Goal: Register for event/course

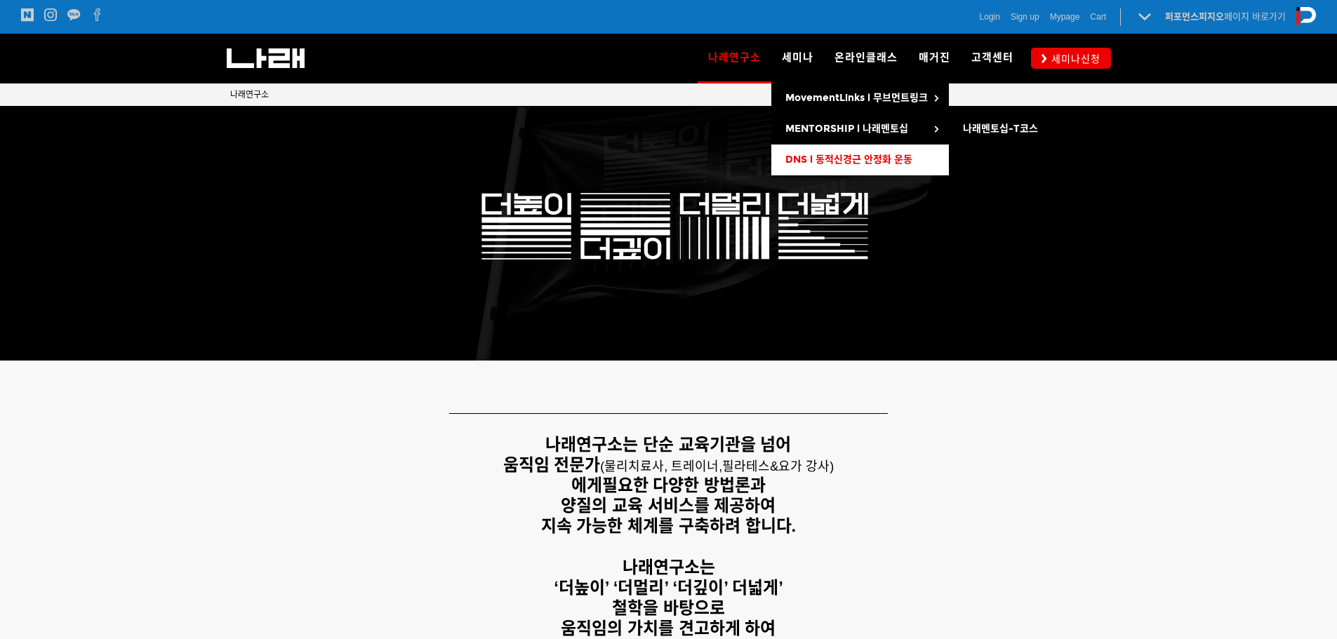
click at [840, 163] on span "DNS l 동적신경근 안정화 운동" at bounding box center [848, 160] width 127 height 12
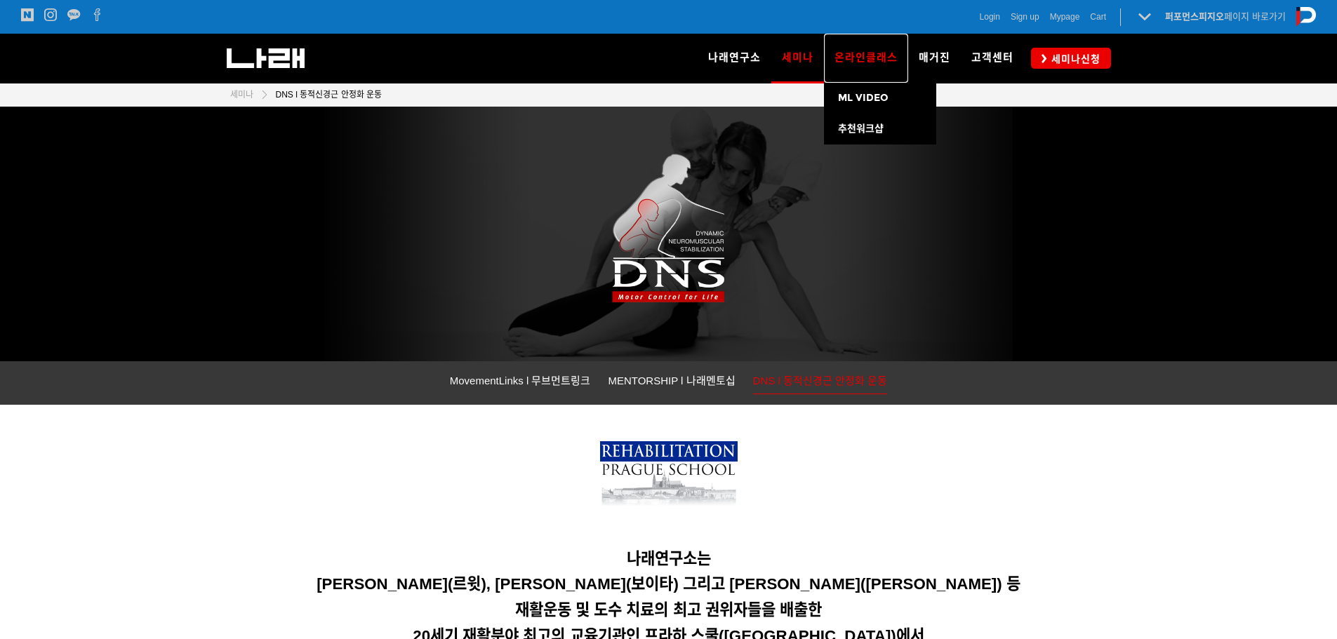
click at [883, 58] on span "온라인클래스" at bounding box center [865, 57] width 63 height 13
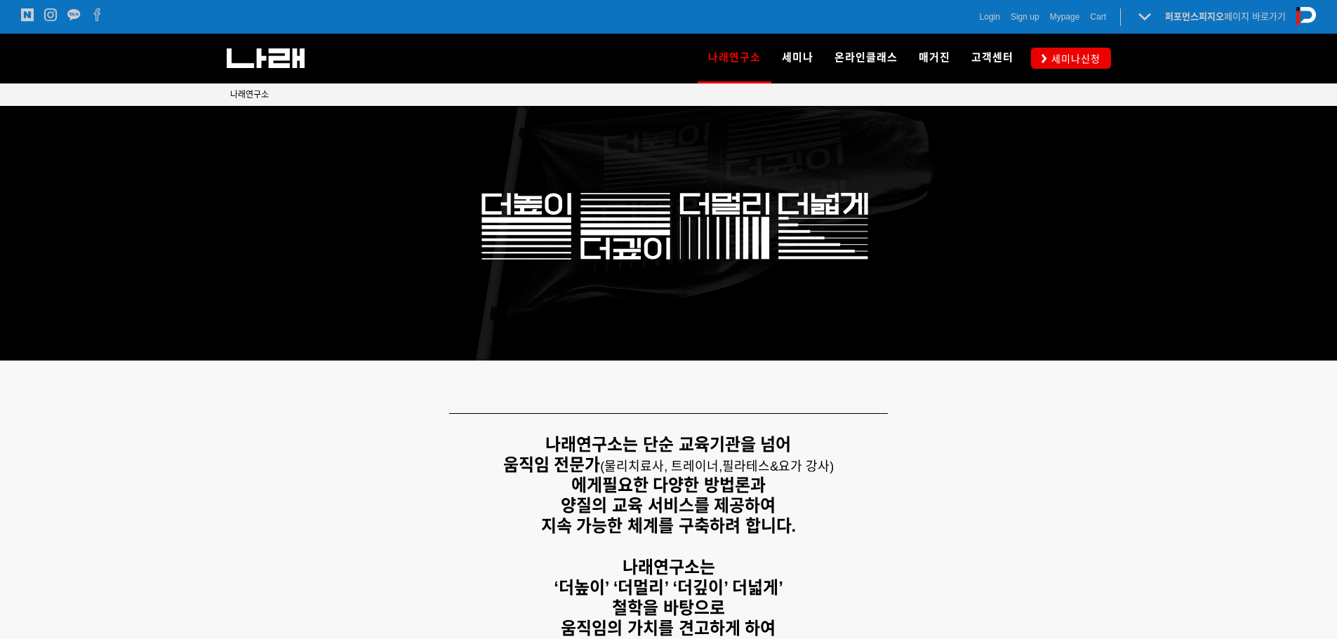
click at [51, 441] on div at bounding box center [668, 547] width 1337 height 246
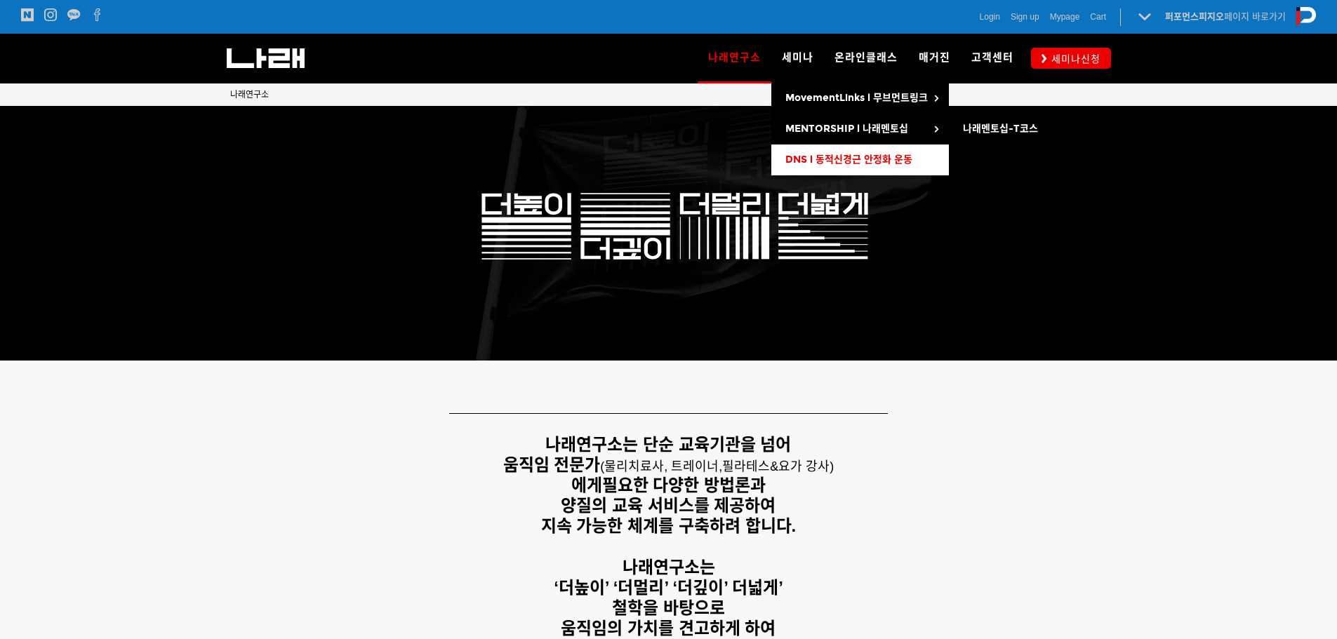
click at [827, 155] on span "DNS l 동적신경근 안정화 운동" at bounding box center [848, 160] width 127 height 12
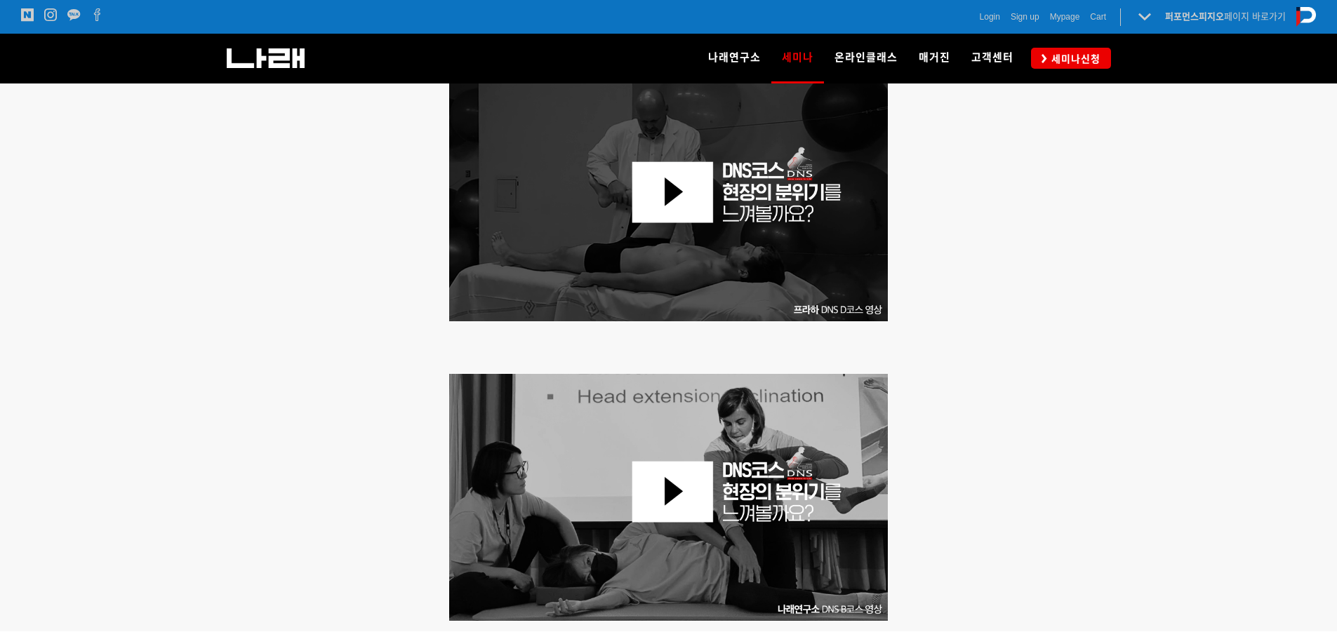
scroll to position [491, 0]
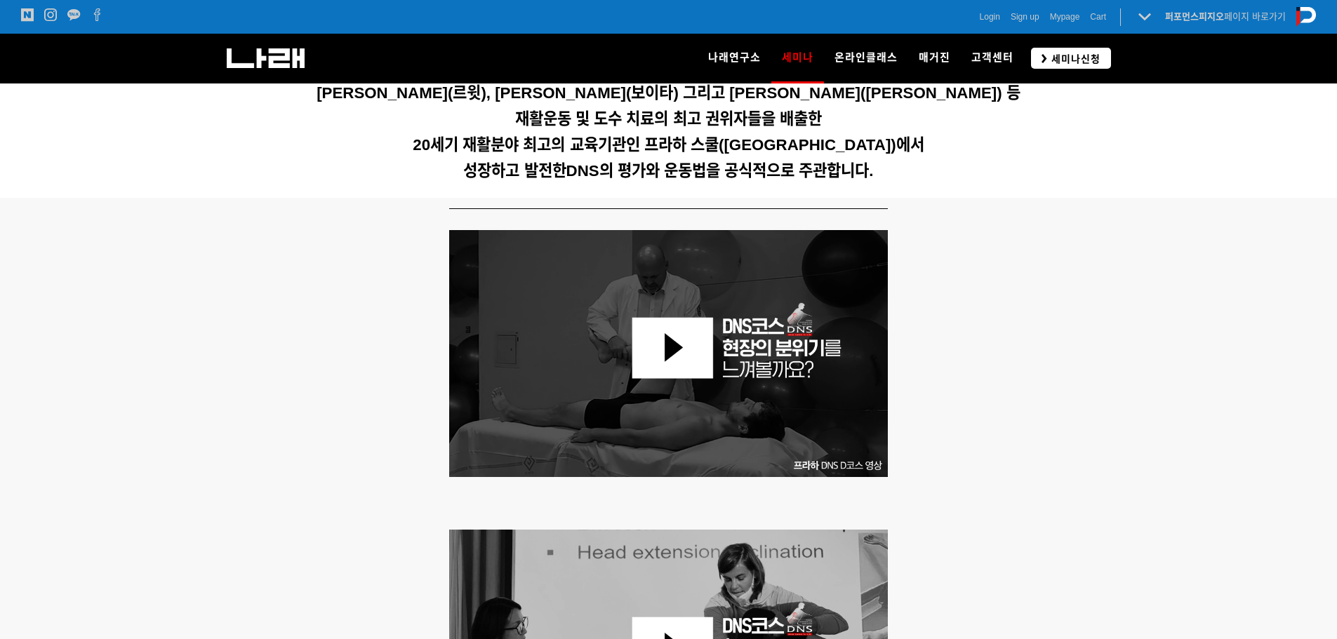
click at [1047, 57] on icon at bounding box center [1044, 58] width 6 height 9
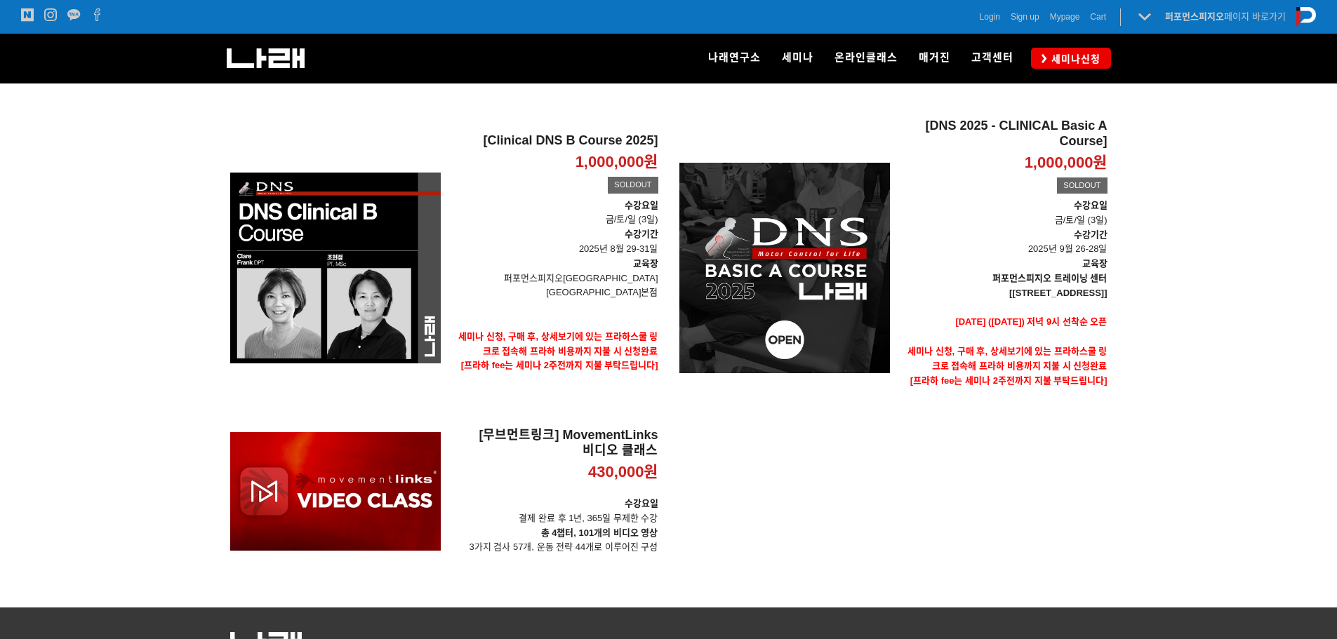
scroll to position [178, 0]
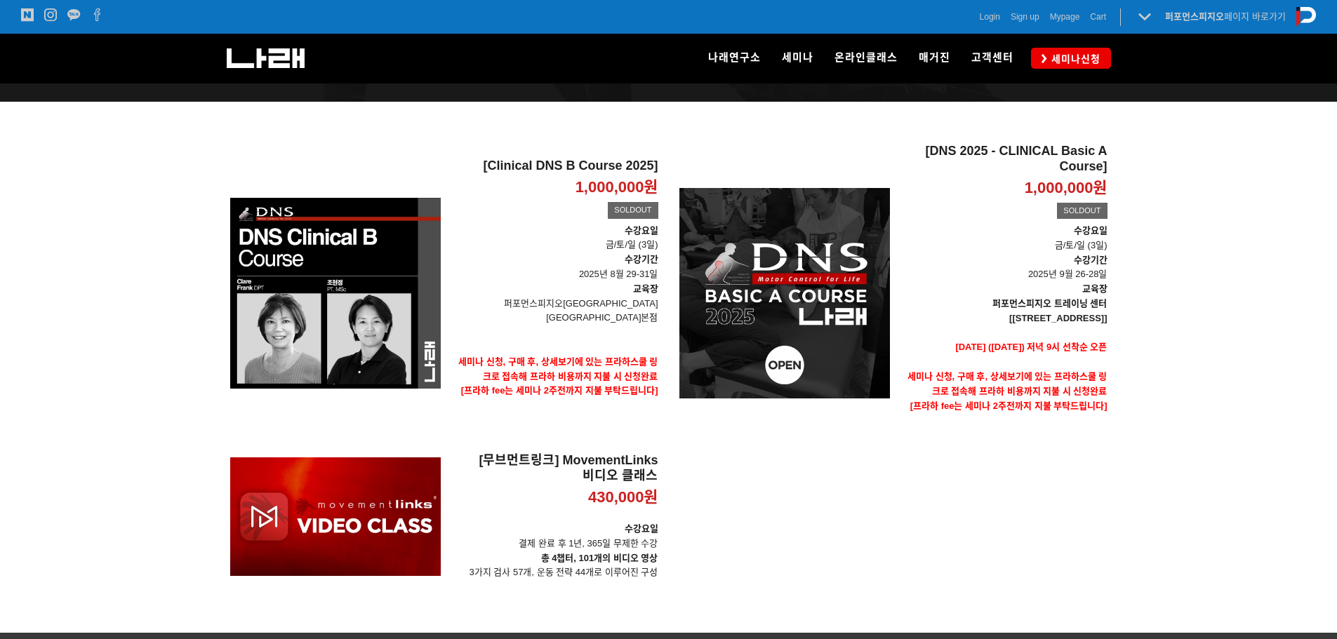
click at [0, 439] on div at bounding box center [668, 367] width 1337 height 531
click at [1057, 548] on div "[Clinical DNS B Course 2025] 1,000,000원 TIME SALE SOLDOUT [Clinical DNS B Cours…" at bounding box center [669, 367] width 898 height 447
